Goal: Information Seeking & Learning: Learn about a topic

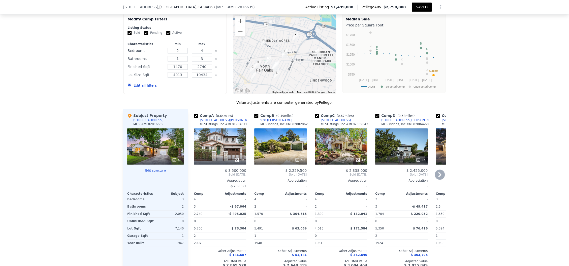
scroll to position [537, 0]
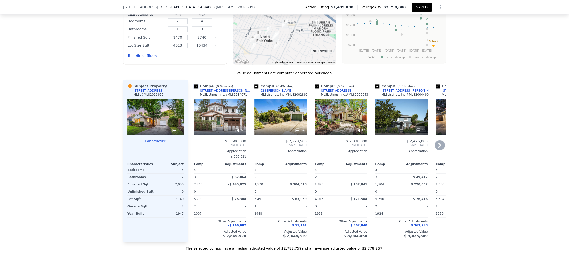
drag, startPoint x: 193, startPoint y: 69, endPoint x: 234, endPoint y: 76, distance: 41.3
click at [194, 84] on input "checkbox" at bounding box center [196, 86] width 4 height 4
checkbox input "false"
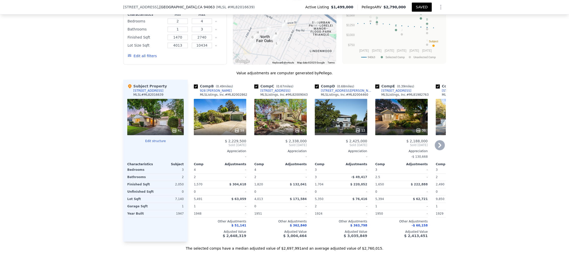
checkbox input "true"
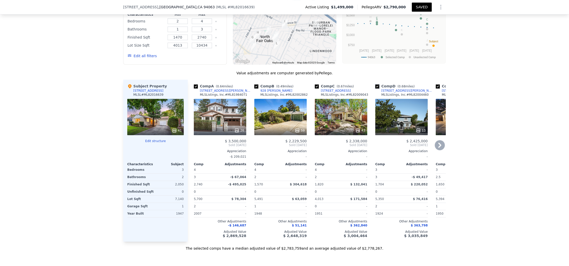
click at [375, 84] on input "checkbox" at bounding box center [377, 86] width 4 height 4
checkbox input "false"
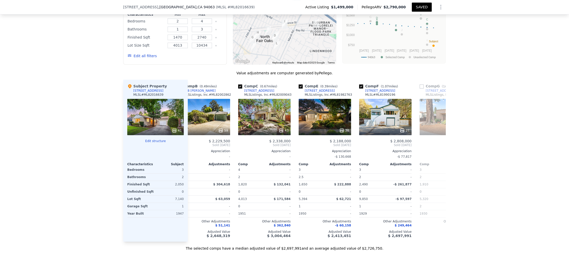
scroll to position [0, 79]
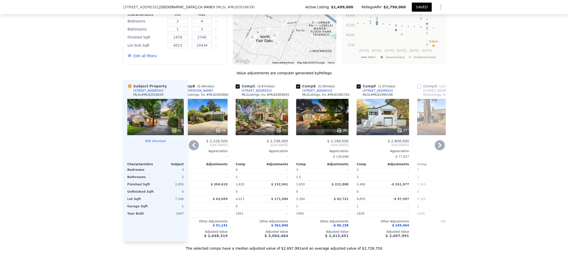
click at [296, 84] on input "checkbox" at bounding box center [298, 86] width 4 height 4
checkbox input "false"
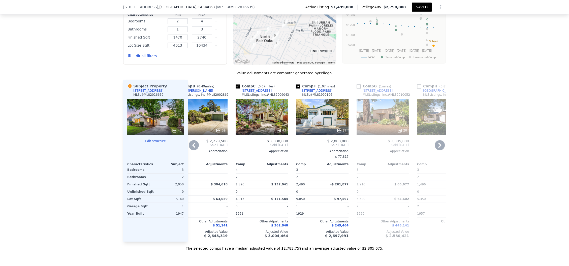
drag, startPoint x: 295, startPoint y: 71, endPoint x: 294, endPoint y: 77, distance: 5.6
click at [296, 84] on input "checkbox" at bounding box center [298, 86] width 4 height 4
checkbox input "false"
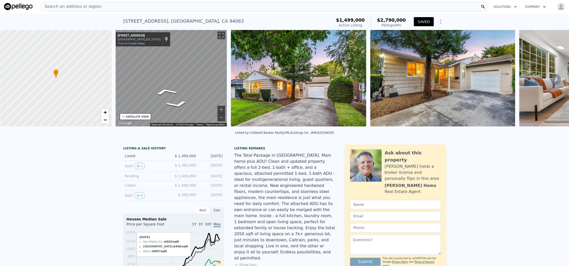
scroll to position [0, 0]
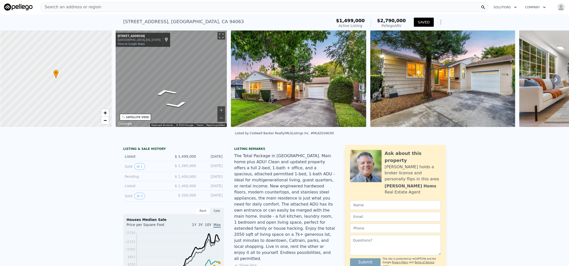
checkbox input "true"
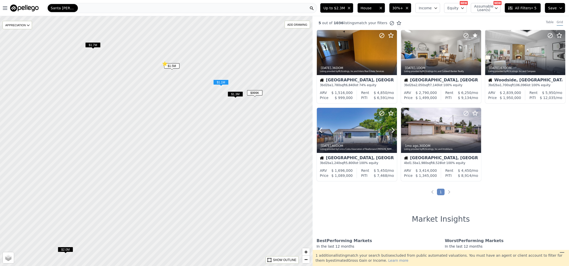
scroll to position [11, 0]
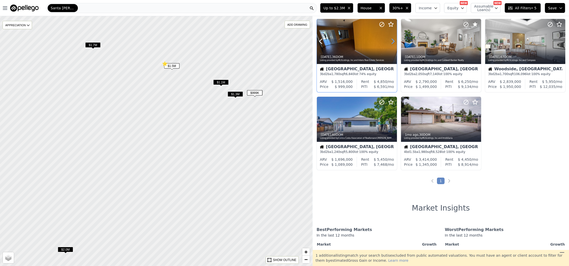
click at [391, 40] on icon at bounding box center [393, 41] width 8 height 8
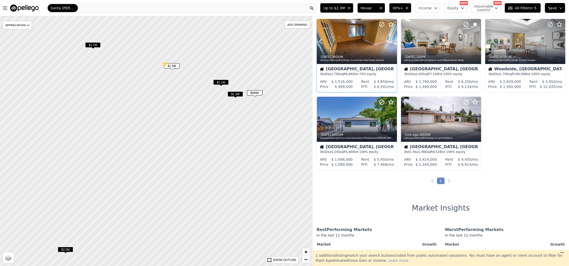
click at [391, 40] on icon at bounding box center [393, 41] width 8 height 8
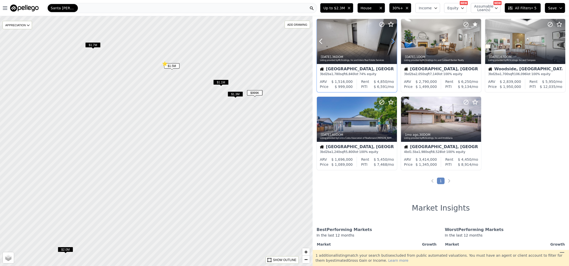
click at [391, 40] on icon at bounding box center [393, 41] width 8 height 8
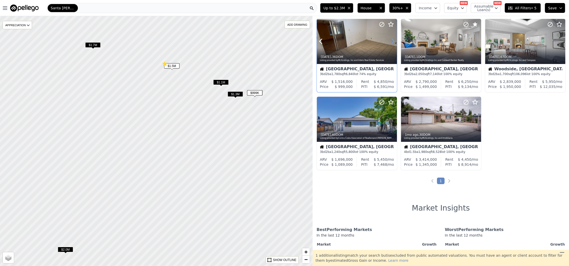
click at [391, 40] on icon at bounding box center [393, 41] width 8 height 8
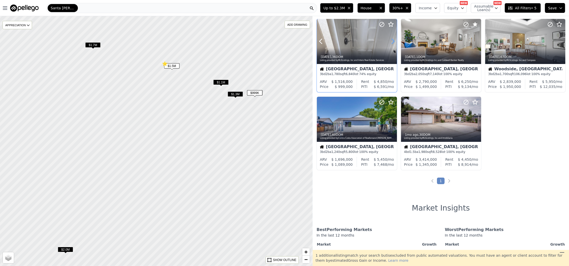
click at [391, 40] on icon at bounding box center [393, 41] width 8 height 8
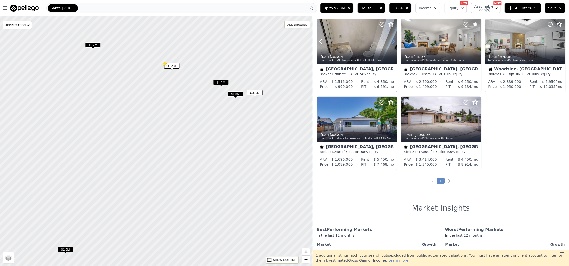
click at [391, 40] on icon at bounding box center [393, 41] width 8 height 8
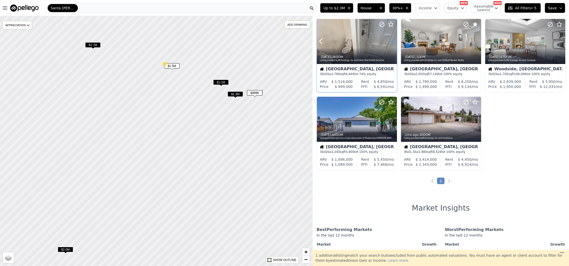
click at [391, 40] on icon at bounding box center [393, 41] width 8 height 8
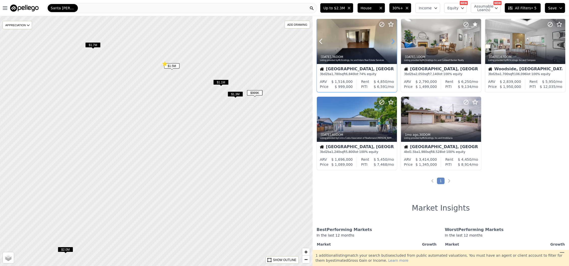
click at [391, 40] on icon at bounding box center [393, 41] width 8 height 8
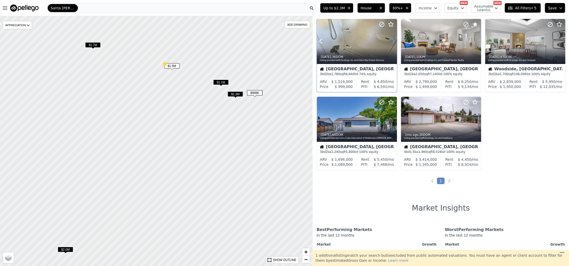
click at [391, 40] on icon at bounding box center [393, 41] width 8 height 8
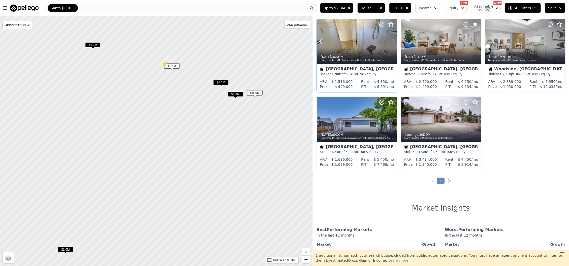
click at [391, 40] on icon at bounding box center [393, 41] width 8 height 8
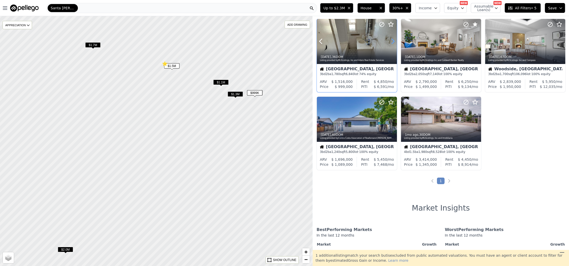
click at [391, 40] on icon at bounding box center [393, 41] width 8 height 8
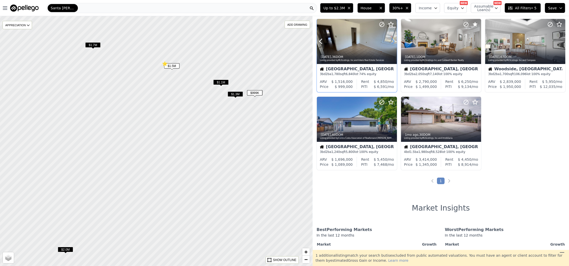
click at [391, 40] on icon at bounding box center [393, 41] width 8 height 8
click at [352, 46] on div at bounding box center [356, 41] width 80 height 45
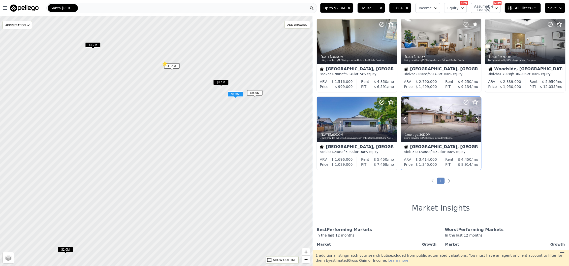
click at [464, 101] on icon at bounding box center [466, 102] width 6 height 6
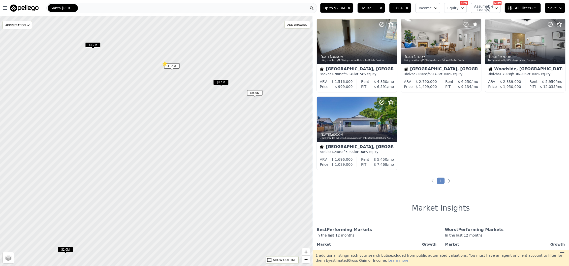
click at [95, 45] on span "$1.7M" at bounding box center [92, 44] width 15 height 5
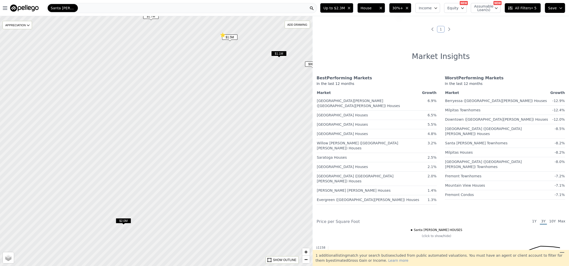
drag, startPoint x: 128, startPoint y: 151, endPoint x: 186, endPoint y: 122, distance: 64.7
click at [186, 122] on div at bounding box center [156, 141] width 375 height 300
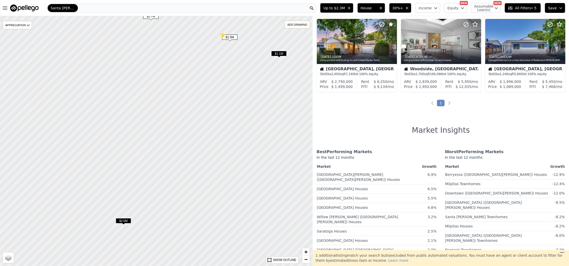
click at [128, 221] on span "$2.0M" at bounding box center [123, 220] width 15 height 5
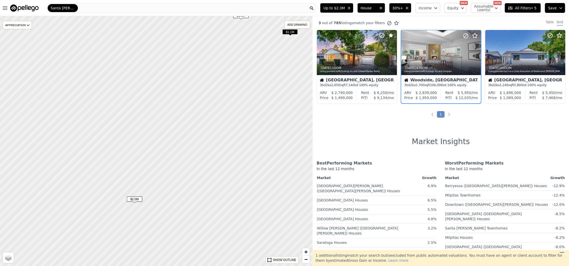
drag, startPoint x: 212, startPoint y: 147, endPoint x: 215, endPoint y: 132, distance: 14.8
click at [215, 132] on div at bounding box center [156, 141] width 375 height 300
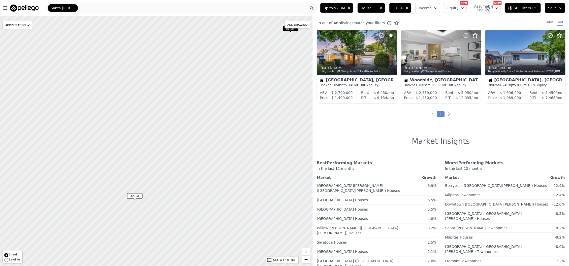
click at [11, 257] on label "Satellite" at bounding box center [12, 259] width 16 height 5
click at [8, 258] on input "Satellite" at bounding box center [6, 260] width 4 height 4
radio input "true"
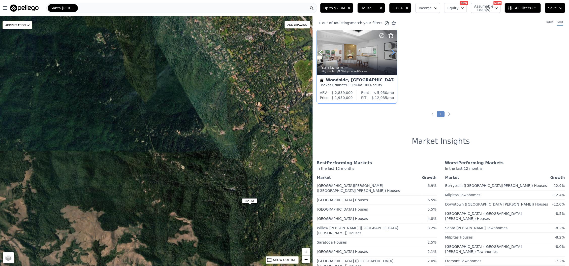
click at [392, 53] on icon at bounding box center [393, 52] width 8 height 8
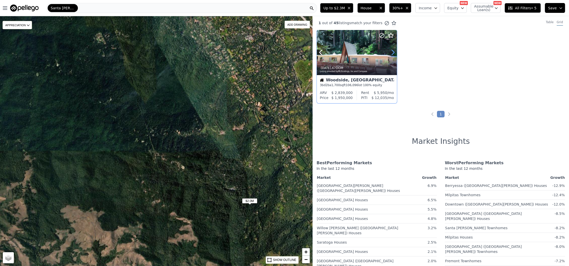
click at [392, 53] on icon at bounding box center [393, 52] width 8 height 8
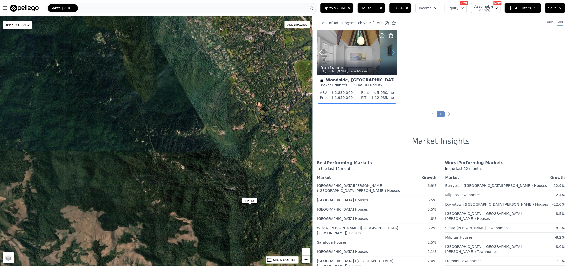
click at [392, 53] on icon at bounding box center [393, 52] width 8 height 8
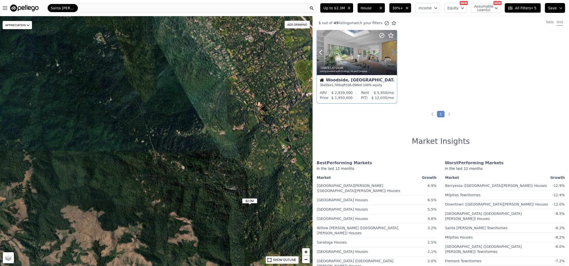
click at [392, 53] on icon at bounding box center [393, 52] width 8 height 8
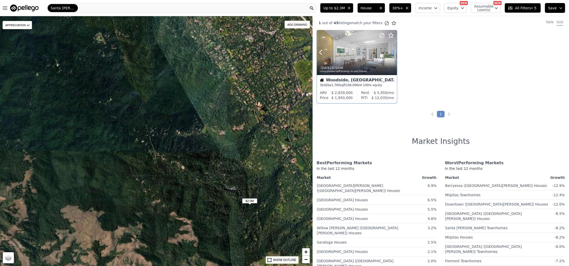
click at [392, 53] on icon at bounding box center [393, 52] width 8 height 8
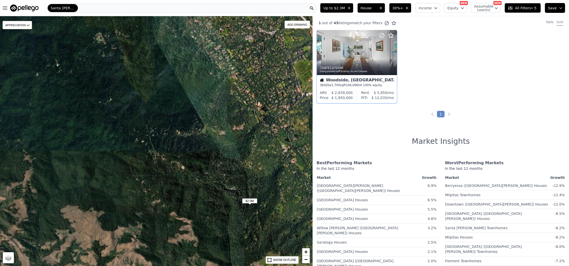
click at [392, 53] on icon at bounding box center [393, 52] width 8 height 8
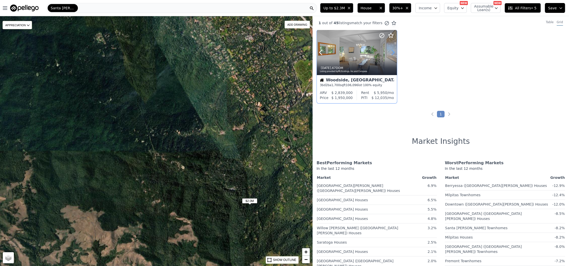
click at [392, 53] on icon at bounding box center [393, 52] width 8 height 8
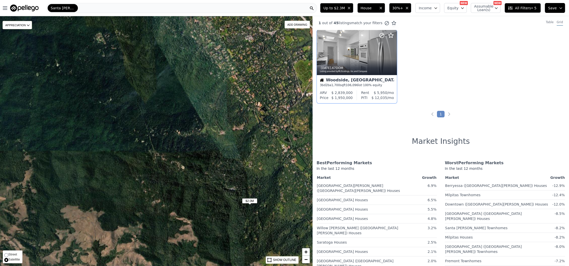
click at [9, 256] on span "Street" at bounding box center [12, 254] width 9 height 4
click at [8, 256] on input "Street" at bounding box center [6, 255] width 4 height 4
radio input "true"
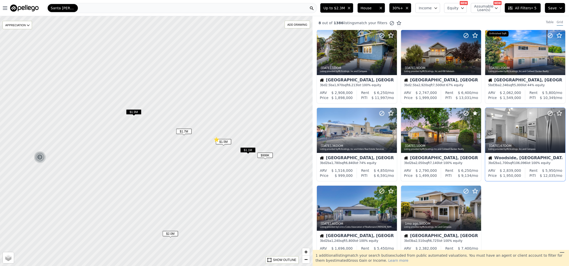
drag, startPoint x: 180, startPoint y: 92, endPoint x: 170, endPoint y: 189, distance: 97.9
click at [170, 189] on div at bounding box center [156, 141] width 375 height 300
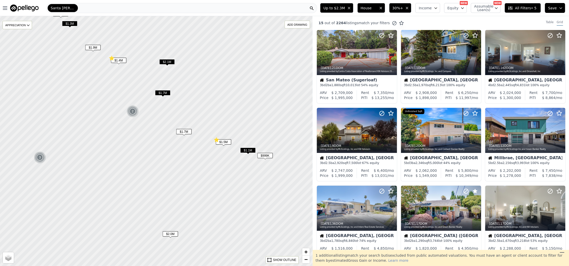
click at [185, 130] on span "$1.7M" at bounding box center [183, 131] width 15 height 5
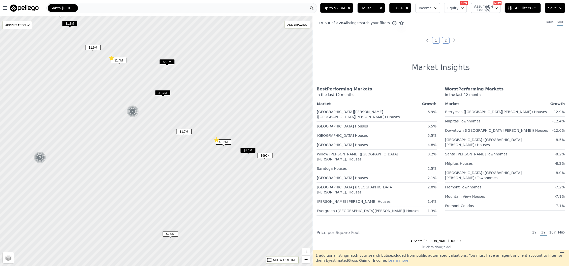
click at [162, 93] on span "$1.7M" at bounding box center [162, 92] width 15 height 5
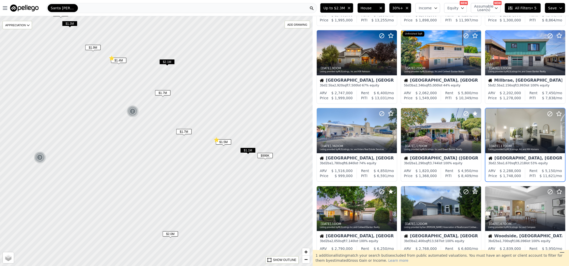
scroll to position [89, 0]
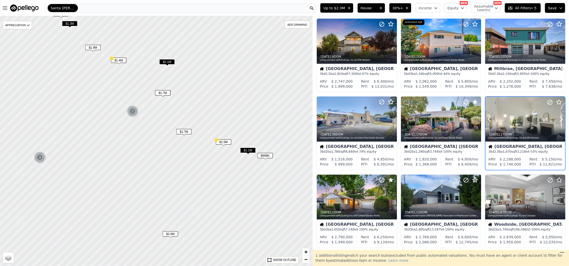
click at [526, 128] on div at bounding box center [525, 129] width 80 height 9
click at [546, 102] on icon at bounding box center [549, 102] width 6 height 6
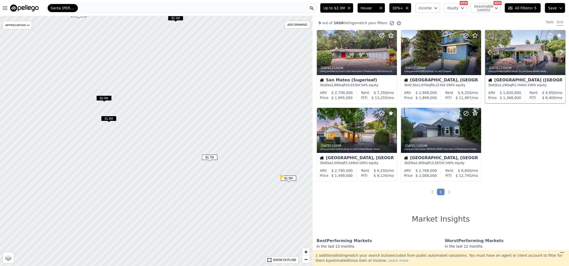
click at [500, 58] on button at bounding box center [495, 52] width 20 height 45
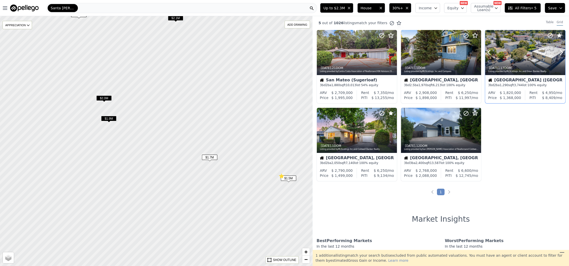
click at [498, 66] on div "3w ago , 17 DOM" at bounding box center [525, 68] width 75 height 4
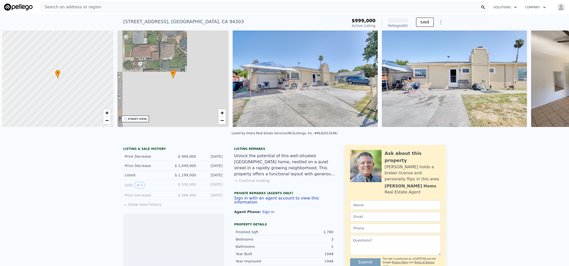
scroll to position [0, 2]
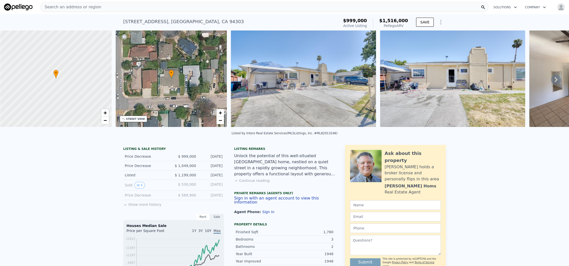
click at [137, 120] on div "STREET VIEW" at bounding box center [135, 119] width 19 height 4
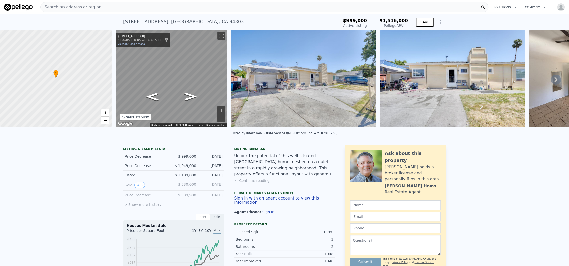
click at [109, 85] on div "• + − • + − STREET VIEW ← Move left → Move right ↑ Move up ↓ Move down + Zoom i…" at bounding box center [284, 79] width 569 height 98
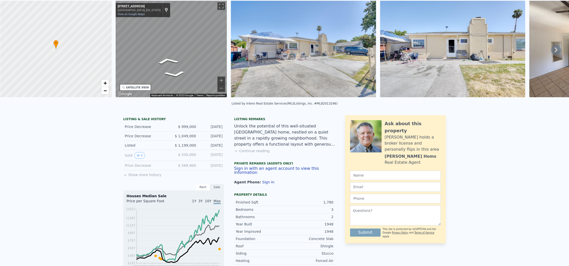
scroll to position [2, 0]
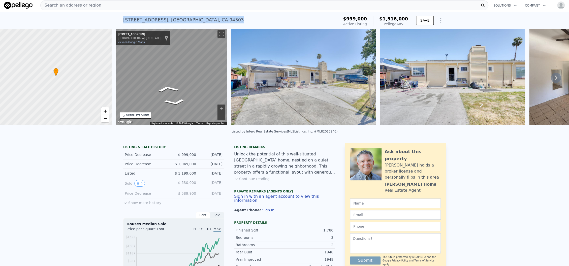
drag, startPoint x: 208, startPoint y: 21, endPoint x: 113, endPoint y: 22, distance: 95.4
click at [113, 22] on div "1125 Garden St , East Palo Alto , CA 94303 Active at $999k (~ARV $1.516m ) $999…" at bounding box center [284, 20] width 569 height 16
copy div "1125 Garden St , East Palo Alto , CA 94303"
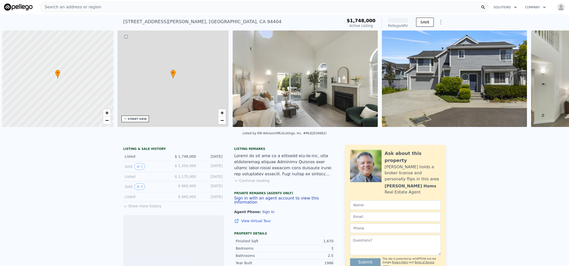
scroll to position [0, 2]
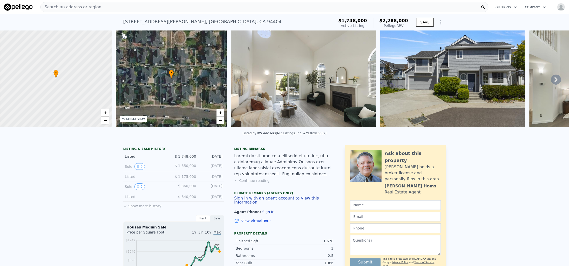
click at [550, 82] on icon at bounding box center [555, 80] width 10 height 10
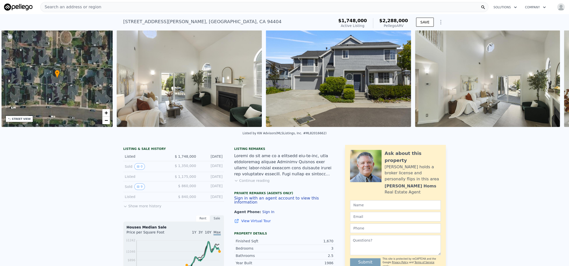
scroll to position [0, 117]
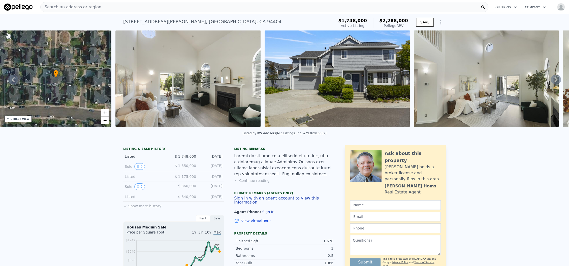
click at [550, 82] on icon at bounding box center [555, 80] width 10 height 10
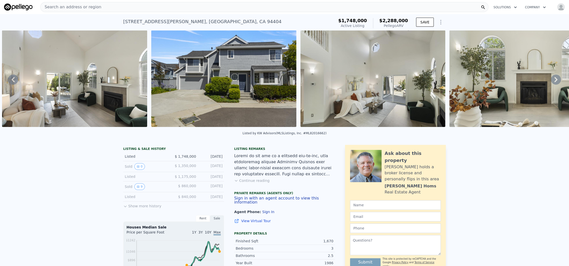
click at [550, 82] on icon at bounding box center [555, 80] width 10 height 10
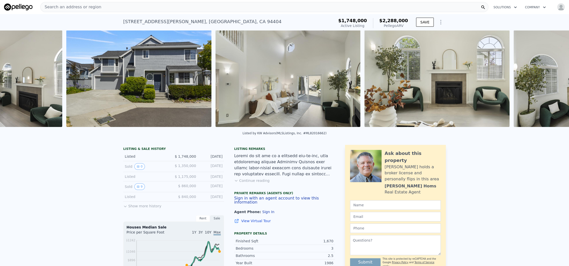
scroll to position [0, 379]
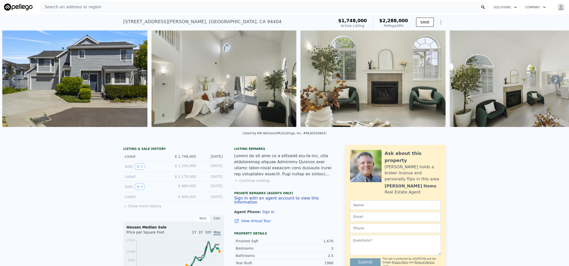
click at [551, 83] on icon at bounding box center [555, 80] width 10 height 10
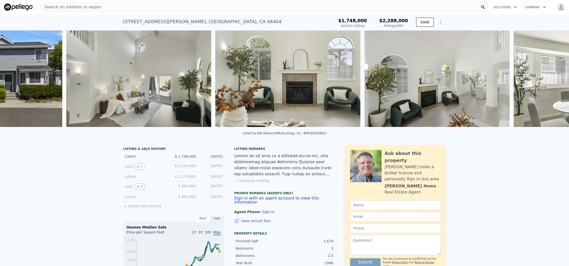
scroll to position [0, 528]
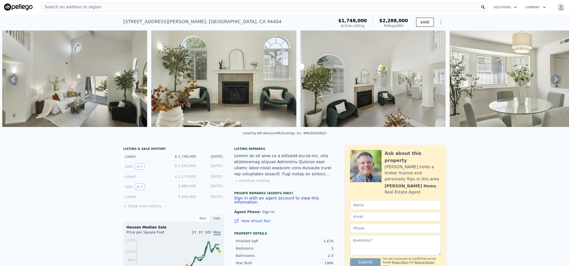
click at [551, 83] on icon at bounding box center [555, 80] width 10 height 10
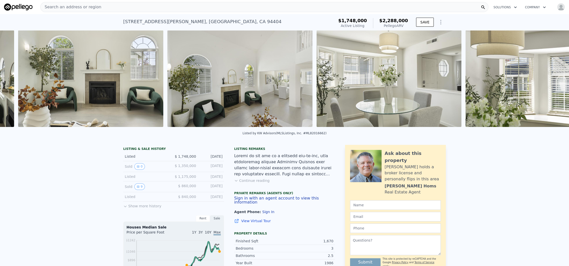
scroll to position [0, 677]
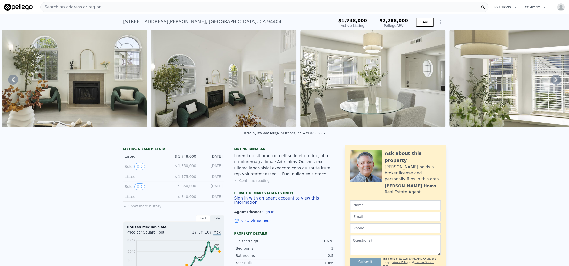
click at [551, 83] on icon at bounding box center [555, 80] width 10 height 10
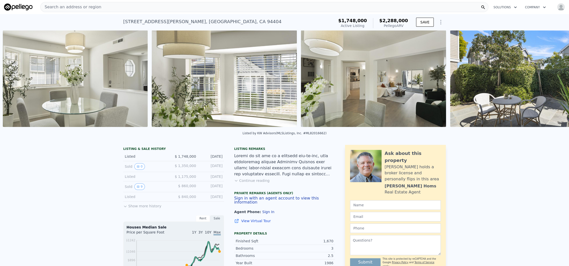
scroll to position [0, 975]
click at [413, 98] on img at bounding box center [372, 78] width 145 height 97
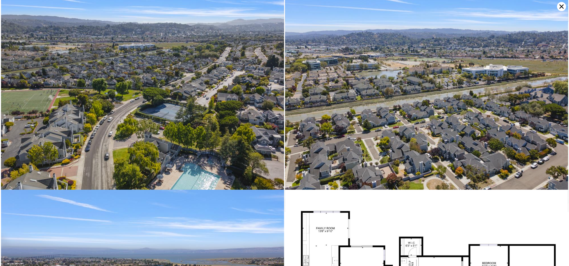
scroll to position [4413, 0]
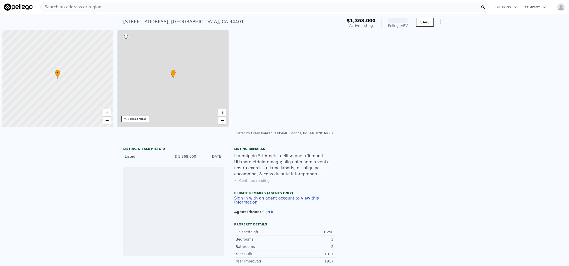
scroll to position [0, 2]
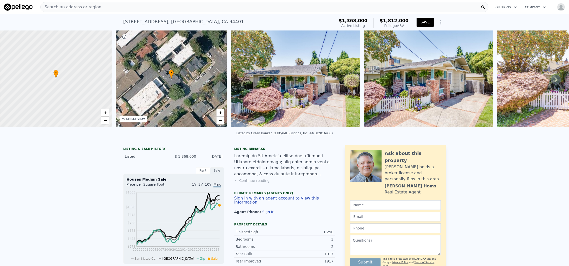
click at [138, 119] on div "STREET VIEW" at bounding box center [135, 119] width 19 height 4
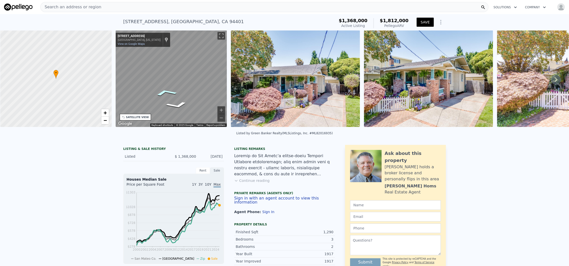
click at [164, 93] on icon "Go Southwest, Monte Diablo Ave" at bounding box center [166, 92] width 36 height 11
click at [540, 90] on img at bounding box center [569, 78] width 145 height 97
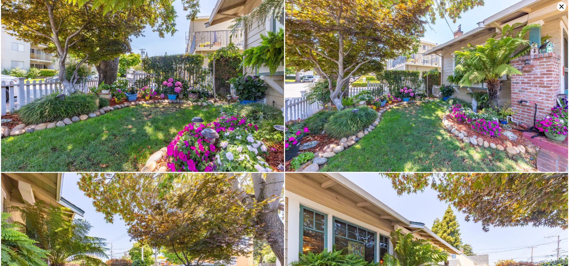
scroll to position [0, 0]
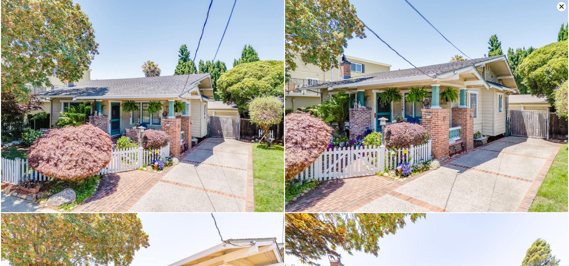
click at [562, 6] on icon at bounding box center [561, 7] width 4 height 4
